Goal: Task Accomplishment & Management: Use online tool/utility

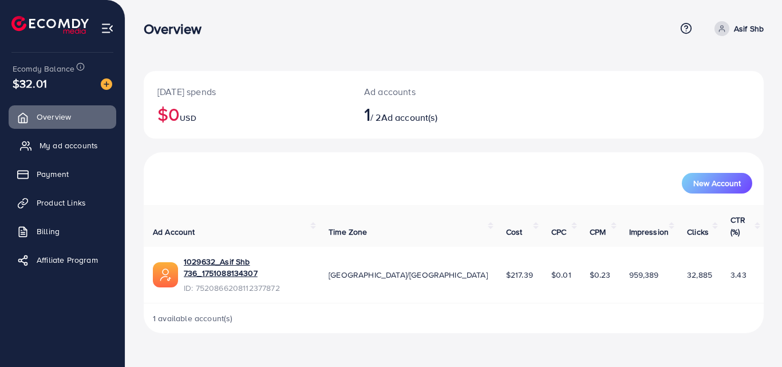
click at [79, 146] on span "My ad accounts" at bounding box center [69, 145] width 58 height 11
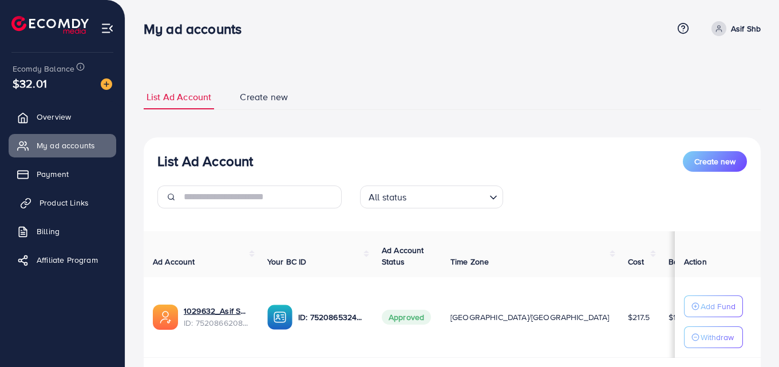
click at [60, 200] on span "Product Links" at bounding box center [64, 202] width 49 height 11
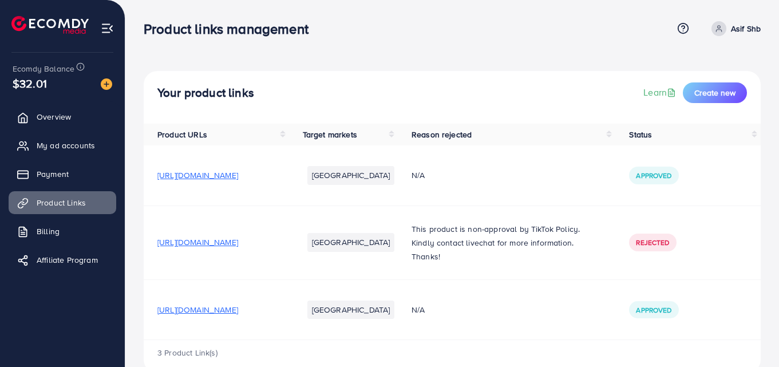
click at [226, 309] on span "[URL][DOMAIN_NAME]" at bounding box center [197, 309] width 81 height 11
click at [238, 311] on span "https://1xvziz-nz.myshopify.com/products/kids-magic-book-copy?utm_source=copyTo…" at bounding box center [197, 309] width 81 height 11
click at [238, 310] on span "https://1xvziz-nz.myshopify.com/products/kids-magic-book-copy?utm_source=copyTo…" at bounding box center [197, 309] width 81 height 11
